Goal: Task Accomplishment & Management: Use online tool/utility

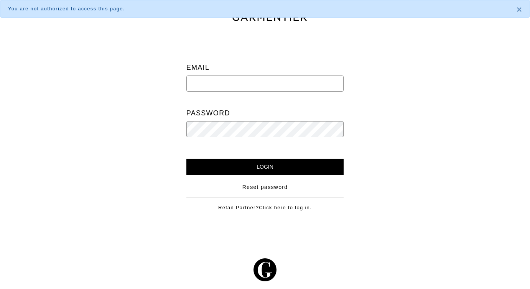
type input "[EMAIL_ADDRESS][DOMAIN_NAME]"
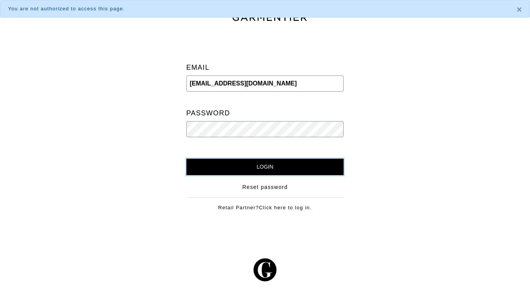
click at [239, 161] on input "Login" at bounding box center [264, 167] width 157 height 16
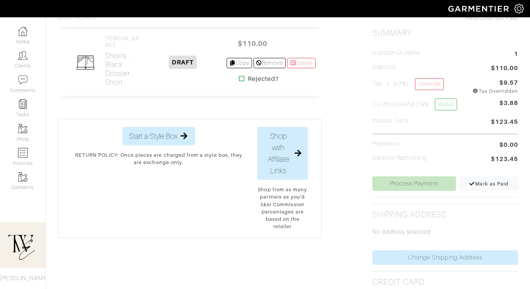
scroll to position [185, 0]
click at [111, 62] on h2 "Shorts - Black Dossier Short" at bounding box center [122, 68] width 34 height 35
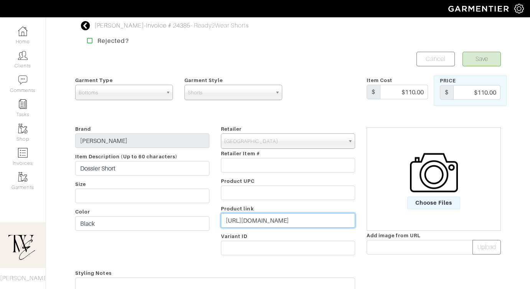
click at [277, 218] on input "https://www.aritzia.com/us/en/product/dossier-short/126855014.html?color=1274&i…" at bounding box center [288, 220] width 134 height 15
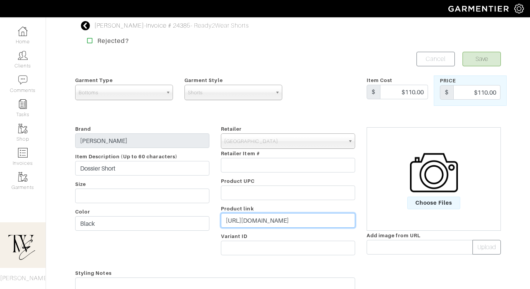
paste input "go.shopmy.us/p-23257034"
type input "https://go.shopmy.us/p-23257034"
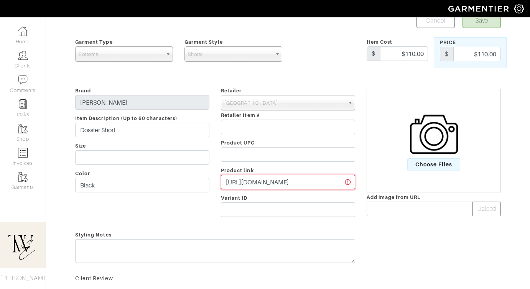
scroll to position [93, 0]
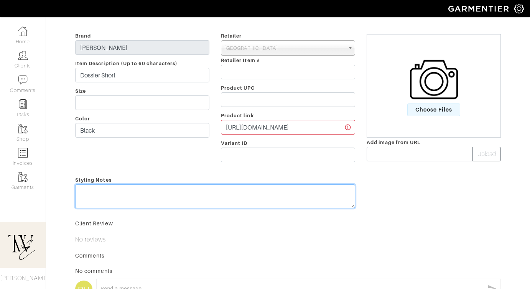
click at [175, 196] on textarea at bounding box center [215, 196] width 280 height 24
type textarea "I find [PERSON_NAME]'s bottoms to run small, I always size up!"
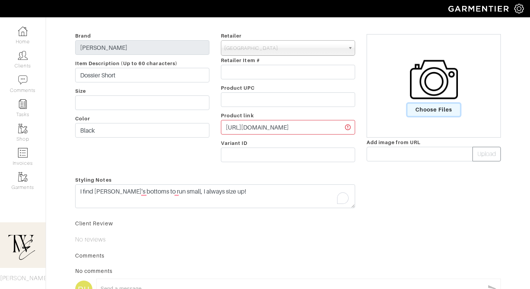
click at [429, 112] on span "Choose Files" at bounding box center [433, 109] width 53 height 13
click at [0, 0] on input "Choose Files" at bounding box center [0, 0] width 0 height 0
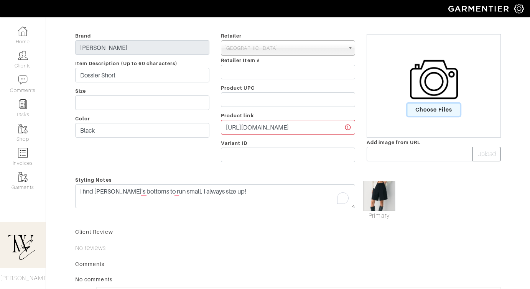
scroll to position [0, 0]
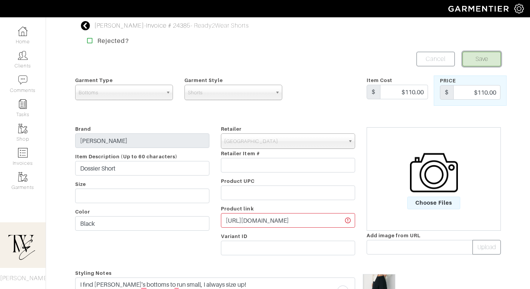
click at [487, 59] on button "Save" at bounding box center [481, 59] width 38 height 15
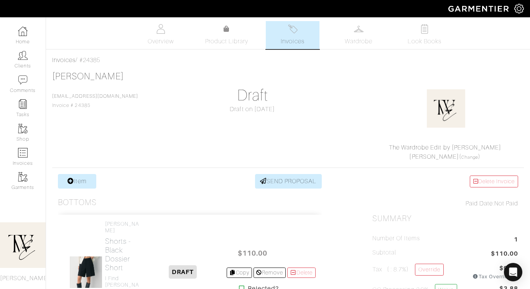
scroll to position [125, 0]
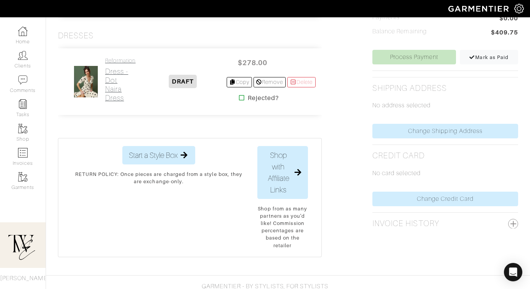
click at [116, 79] on h2 "Dress - Dot Naira Dress" at bounding box center [122, 84] width 34 height 35
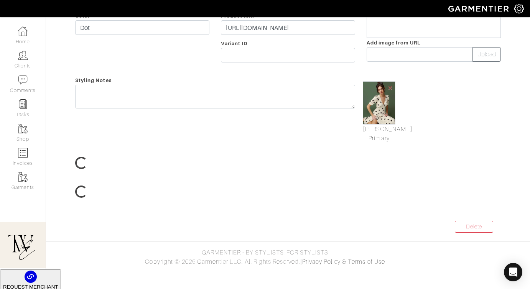
scroll to position [82, 0]
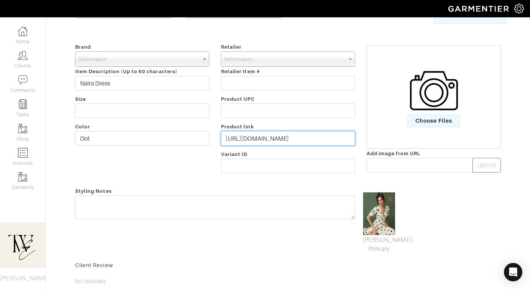
click at [239, 136] on input "https://www.thereformation.com/products/naira-dress/1316318PPO.html?fbvar=nonbr…" at bounding box center [288, 138] width 134 height 15
paste input "go.shopmy.us/p-23257133"
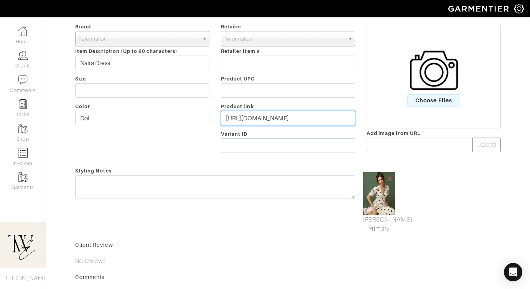
scroll to position [118, 0]
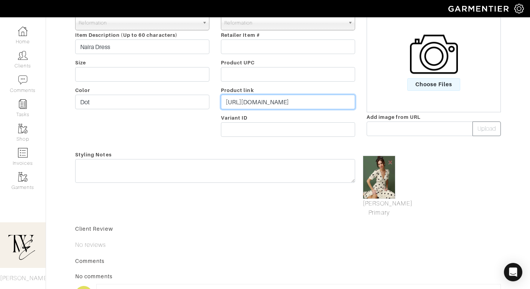
type input "https://go.shopmy.us/p-23257133"
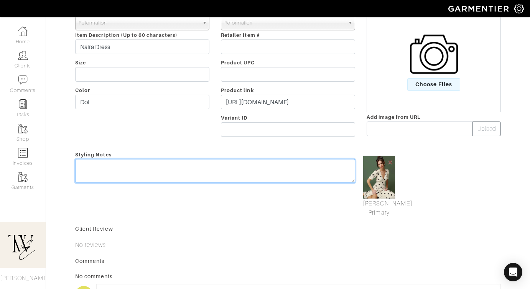
click at [207, 176] on textarea at bounding box center [215, 171] width 280 height 24
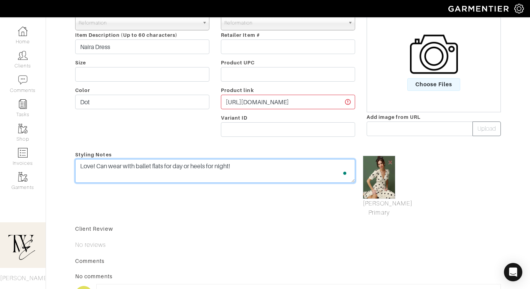
scroll to position [0, 0]
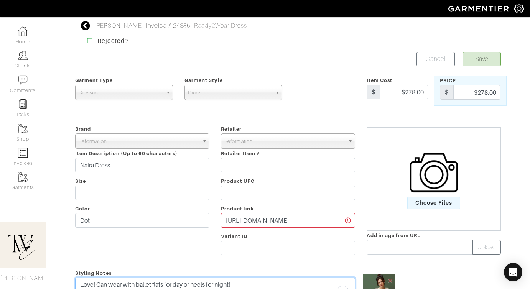
type textarea "Love! Can wear with ballet flats for day or heels for night!"
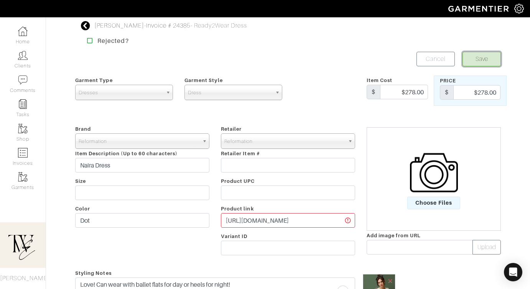
click at [472, 62] on button "Save" at bounding box center [481, 59] width 38 height 15
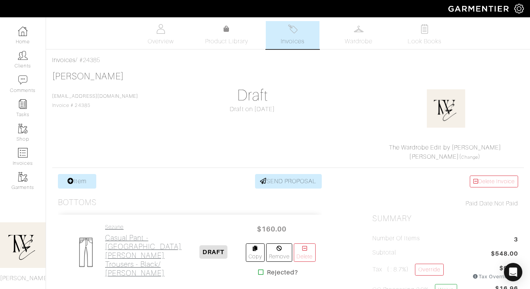
scroll to position [102, 0]
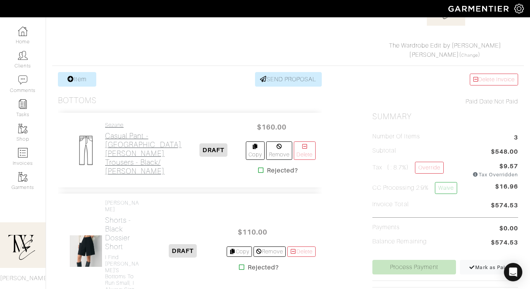
click at [124, 126] on link "Sezane Casual Pant - Gingham Martin Crop Trousers - Black/ Ecru Gingham" at bounding box center [143, 149] width 76 height 54
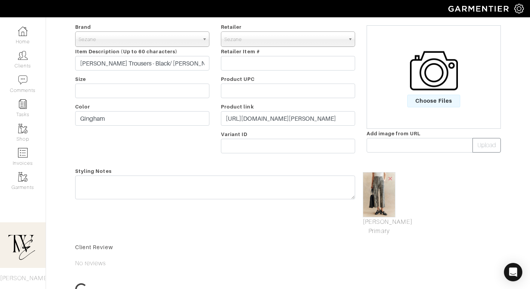
scroll to position [52, 0]
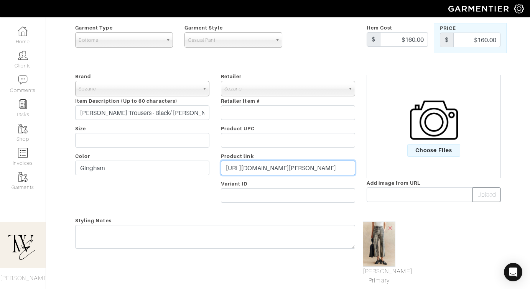
click at [290, 172] on input "https://www.sezane.com/us-en/product/martin-crop-trousers/black-ecru-gingham?sv…" at bounding box center [288, 168] width 134 height 15
paste input "go.shopmy.us/p-23257253"
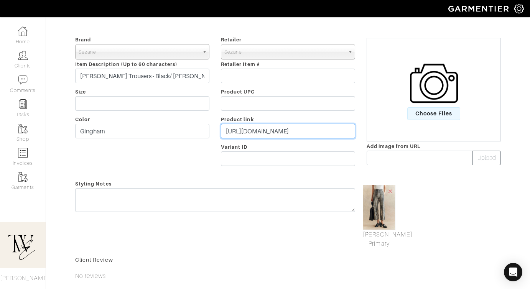
scroll to position [122, 0]
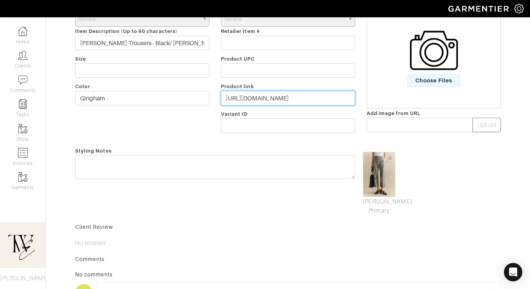
type input "https://go.shopmy.us/p-23257253"
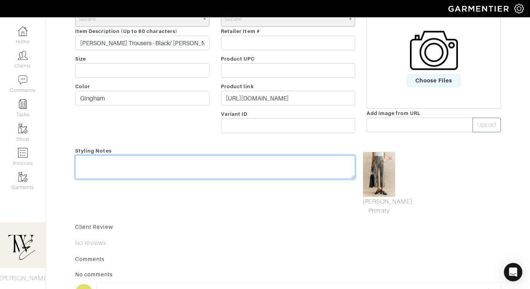
click at [285, 177] on textarea at bounding box center [215, 167] width 280 height 24
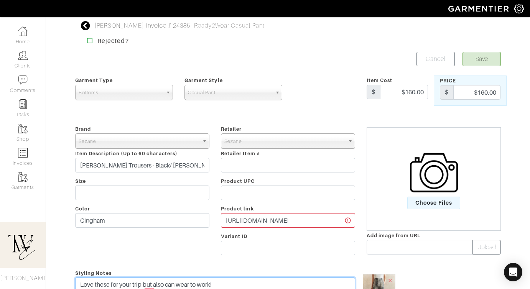
type textarea "Love these for your trip but also can wear to work!"
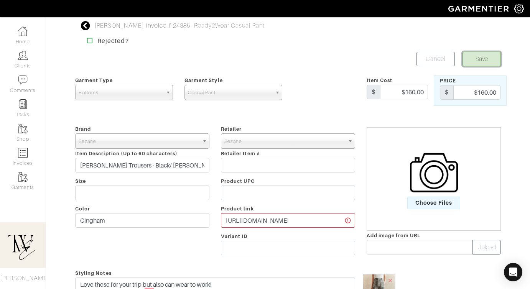
click at [482, 62] on button "Save" at bounding box center [481, 59] width 38 height 15
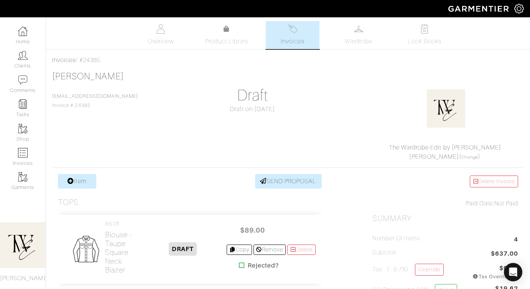
scroll to position [131, 0]
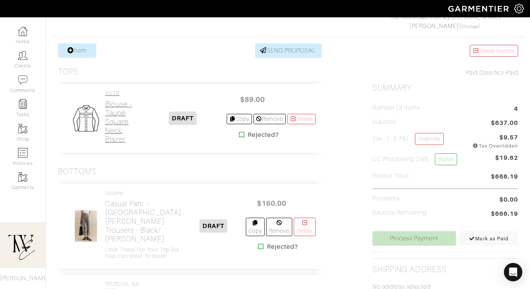
click at [113, 126] on h2 "Blouse - Taupe Square Neck Blazer" at bounding box center [122, 122] width 34 height 44
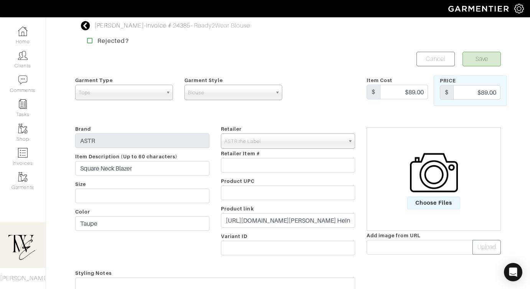
scroll to position [53, 0]
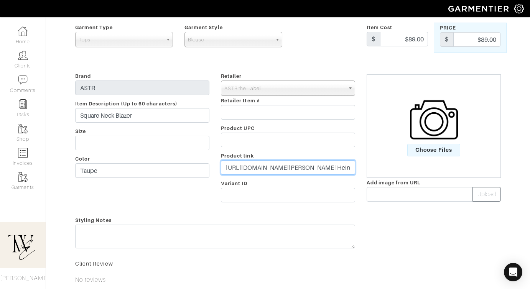
click at [235, 164] on input "https://www.astrthelabel.com/products/square-nk-short-slv-blazer-at19102?varian…" at bounding box center [288, 167] width 134 height 15
paste input "go.shopmy.us/p-23257299"
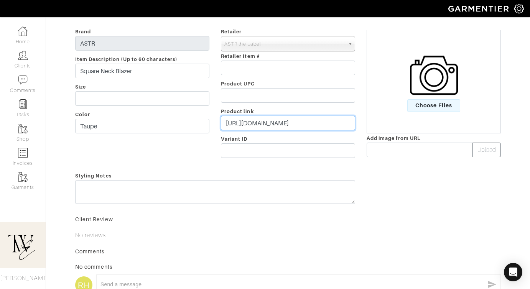
scroll to position [123, 0]
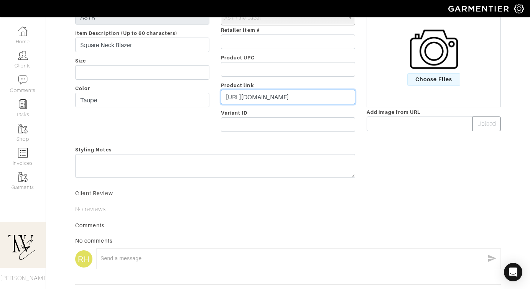
type input "https://go.shopmy.us/p-23257299"
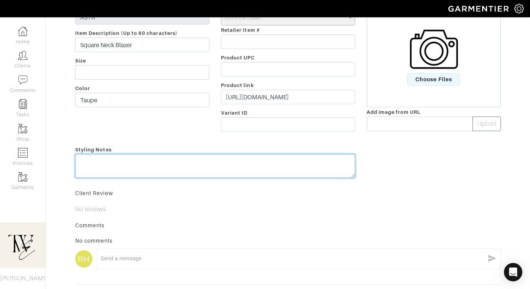
click at [234, 164] on textarea at bounding box center [215, 166] width 280 height 24
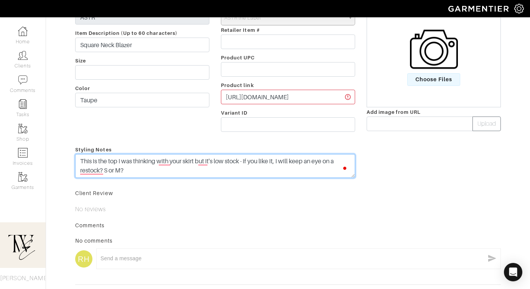
type textarea "This is the top I was thinking with your skirt but it's low stock - if you like…"
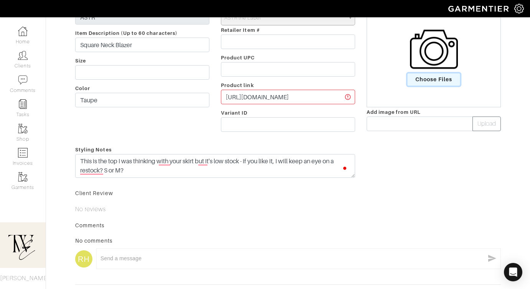
click at [439, 82] on span "Choose Files" at bounding box center [433, 79] width 53 height 13
click at [0, 0] on input "Choose Files" at bounding box center [0, 0] width 0 height 0
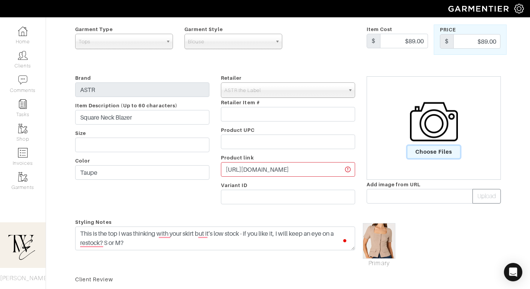
scroll to position [0, 0]
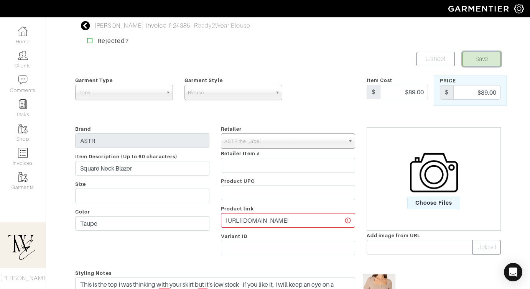
click at [478, 63] on button "Save" at bounding box center [481, 59] width 38 height 15
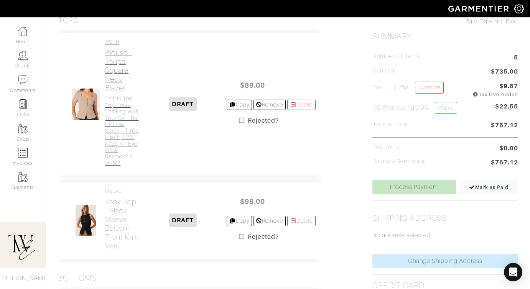
scroll to position [199, 0]
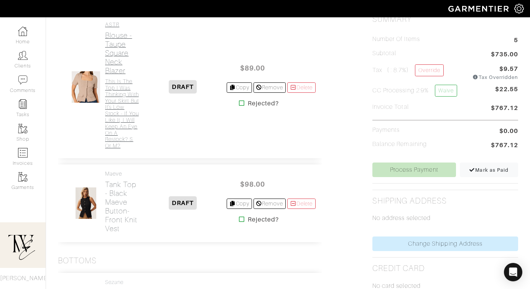
click at [112, 189] on h2 "Tank Top - Black Maeve Button-Front Knit Vest" at bounding box center [122, 206] width 34 height 53
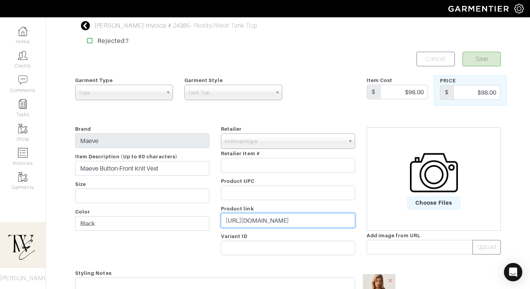
click at [271, 226] on input "[URL][DOMAIN_NAME]" at bounding box center [288, 220] width 134 height 15
paste input "[DOMAIN_NAME][URL]"
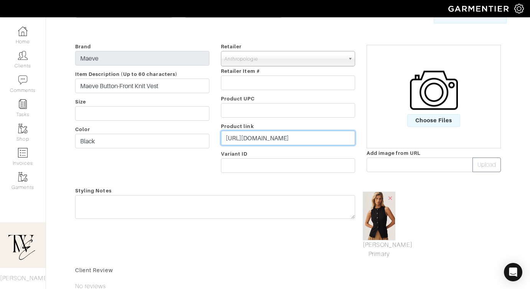
type input "[URL][DOMAIN_NAME]"
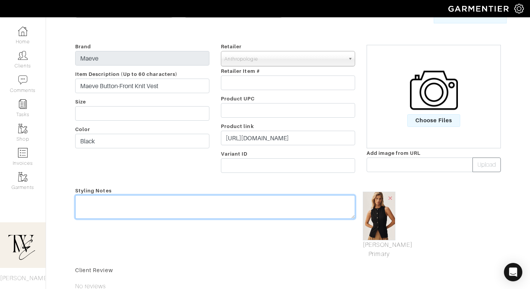
click at [261, 201] on div "Styling Notes" at bounding box center [214, 222] width 291 height 73
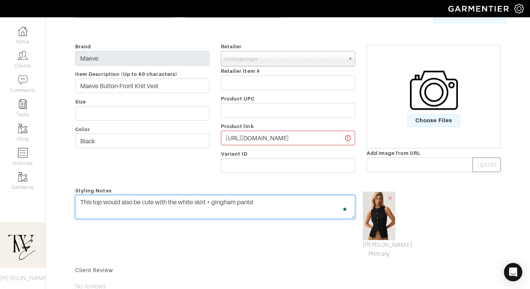
scroll to position [0, 0]
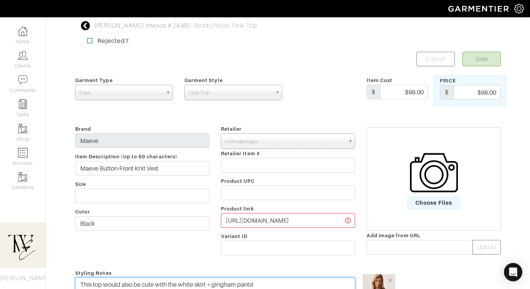
type textarea "This top would also be cute with the white skirt + gingham pants!"
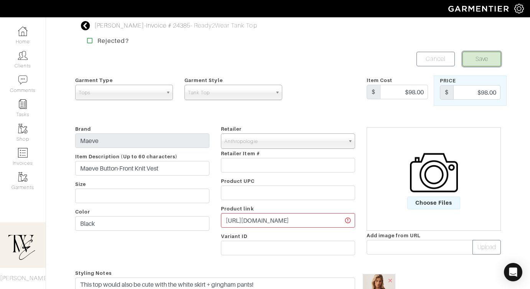
click at [482, 61] on button "Save" at bounding box center [481, 59] width 38 height 15
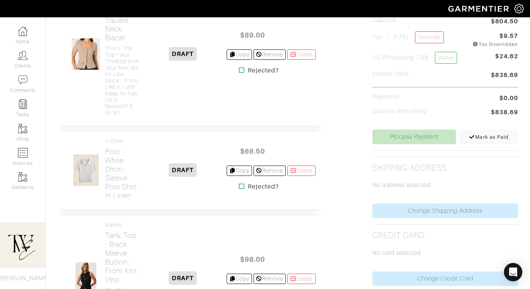
scroll to position [351, 0]
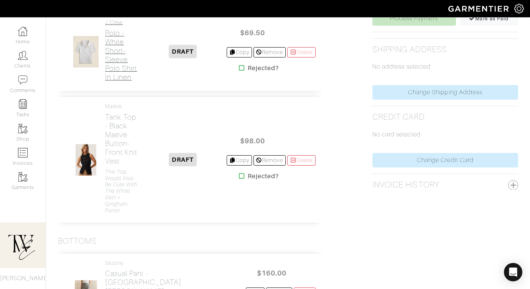
click at [117, 66] on h2 "Polo - White Short-sleeve polo shirt in linen" at bounding box center [122, 55] width 34 height 53
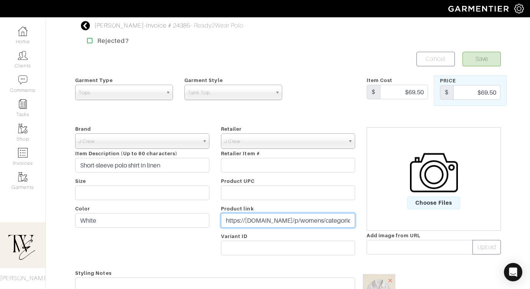
click at [277, 219] on input "https://[DOMAIN_NAME]/p/womens/categories/clothing/sweaters/short-sleeve/CJ462?…" at bounding box center [288, 220] width 134 height 15
paste input "[DOMAIN_NAME][URL]"
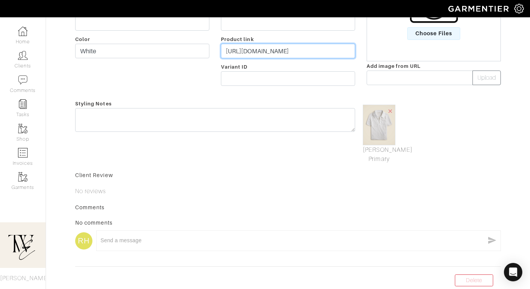
type input "[URL][DOMAIN_NAME]"
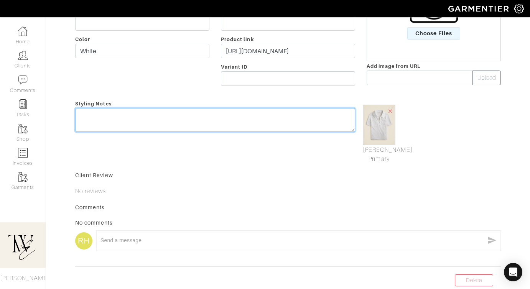
click at [286, 119] on textarea at bounding box center [215, 120] width 280 height 24
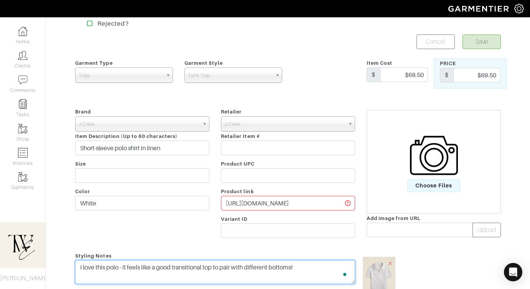
scroll to position [0, 0]
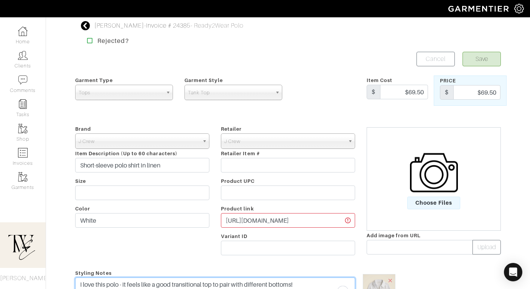
type textarea "I love this polo - it feels like a good transitional top to pair with different…"
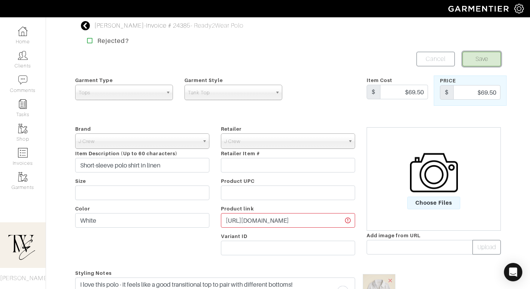
click at [468, 59] on button "Save" at bounding box center [481, 59] width 38 height 15
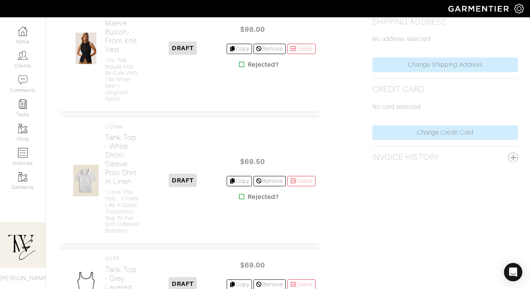
scroll to position [600, 0]
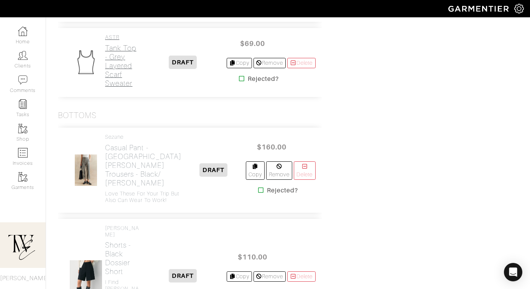
click at [132, 88] on h2 "Tank Top - Grey Layered scarf sweater" at bounding box center [122, 66] width 34 height 44
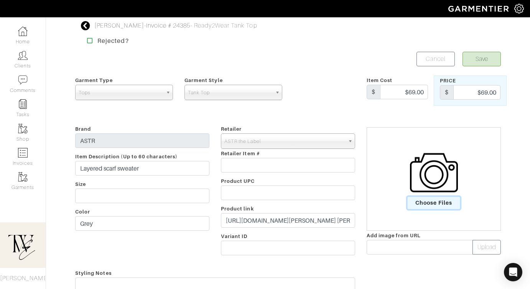
click at [423, 203] on span "Choose Files" at bounding box center [433, 203] width 53 height 13
click at [0, 0] on input "Choose Files" at bounding box center [0, 0] width 0 height 0
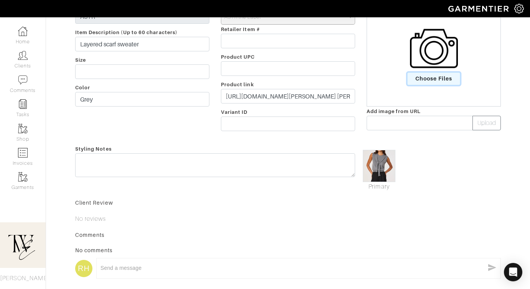
scroll to position [123, 0]
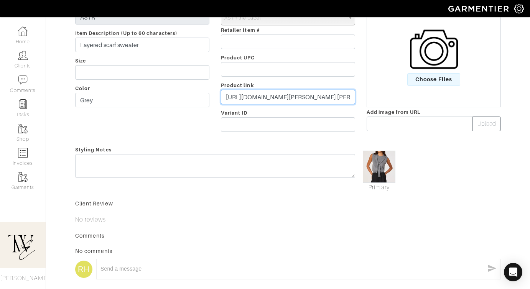
click at [242, 94] on input "https://www.astrthelabel.com/products/scarf-tie-slvless-sweater-at19088?variant…" at bounding box center [288, 97] width 134 height 15
paste input "go.shopmy.us/p-23257740"
type input "https://go.shopmy.us/p-23257740"
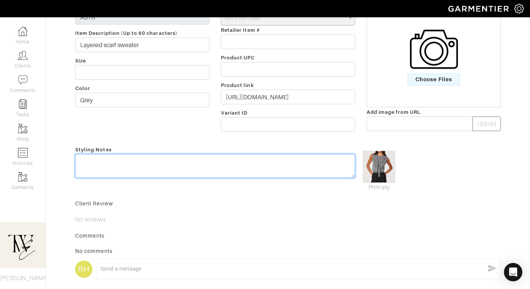
click at [228, 162] on div "Styling Notes" at bounding box center [214, 168] width 291 height 47
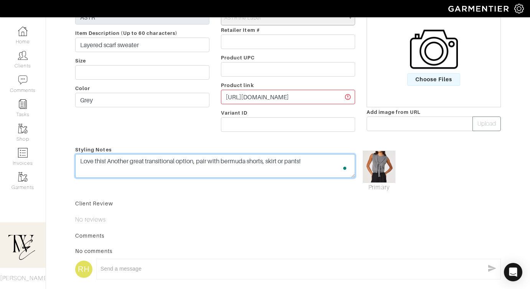
scroll to position [0, 0]
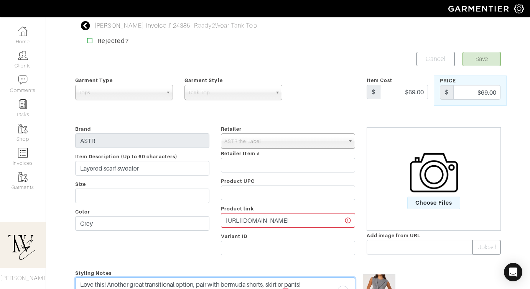
type textarea "Love this! Another great transitional option, pair with bermuda shorts, skirt o…"
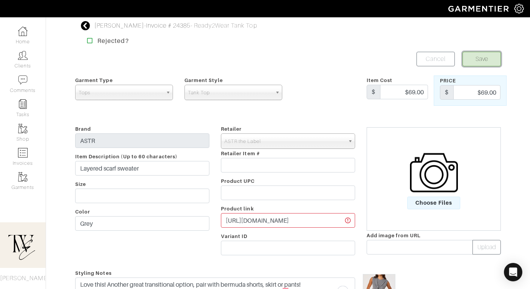
click at [491, 54] on button "Save" at bounding box center [481, 59] width 38 height 15
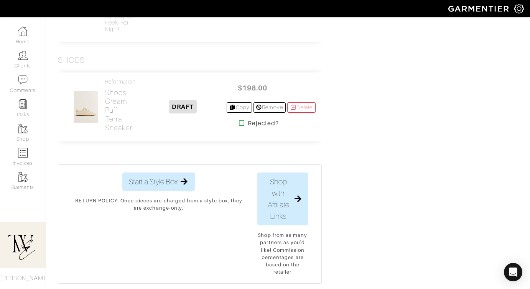
scroll to position [1248, 0]
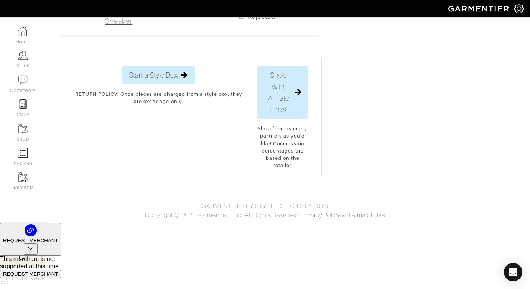
click at [123, 26] on h2 "Shoes - Cream Puff Terra Sneaker" at bounding box center [122, 4] width 34 height 44
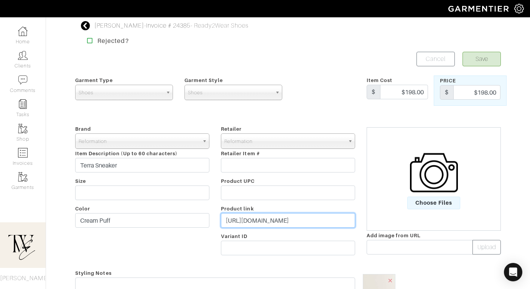
click at [279, 218] on input "[URL][DOMAIN_NAME]" at bounding box center [288, 220] width 134 height 15
paste input "[DOMAIN_NAME][URL]"
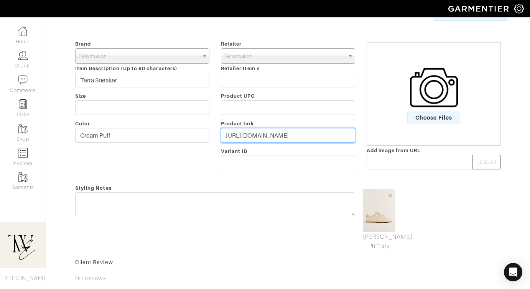
type input "[URL][DOMAIN_NAME]"
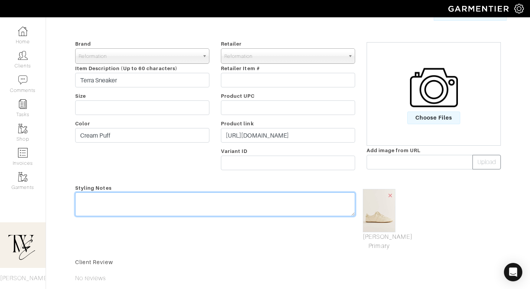
click at [269, 206] on textarea at bounding box center [215, 204] width 280 height 24
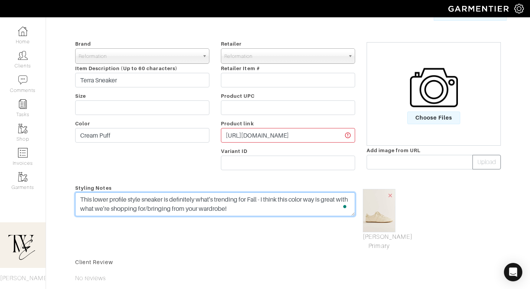
scroll to position [0, 0]
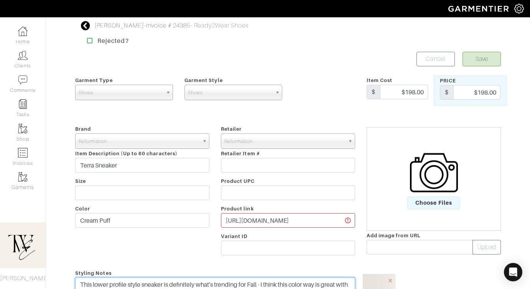
type textarea "This lower profile style sneaker is definitely what's trending for Fall - I thi…"
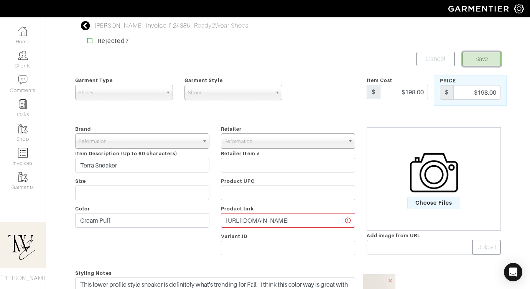
click at [482, 61] on button "Save" at bounding box center [481, 59] width 38 height 15
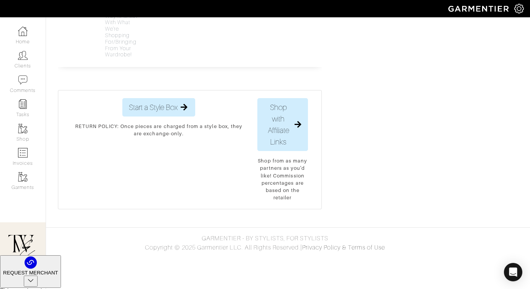
scroll to position [1367, 0]
